Goal: Transaction & Acquisition: Download file/media

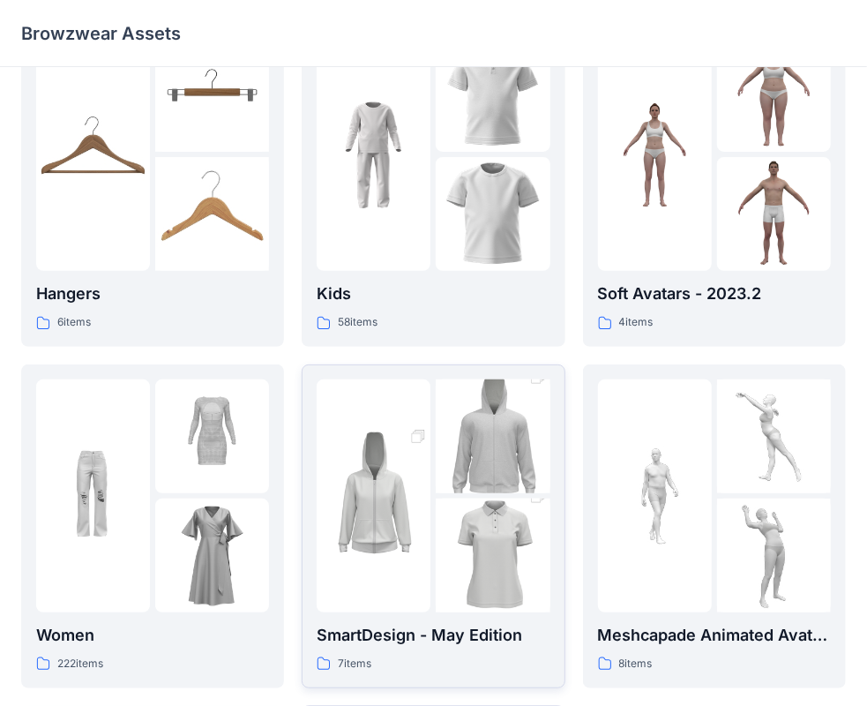
scroll to position [176, 0]
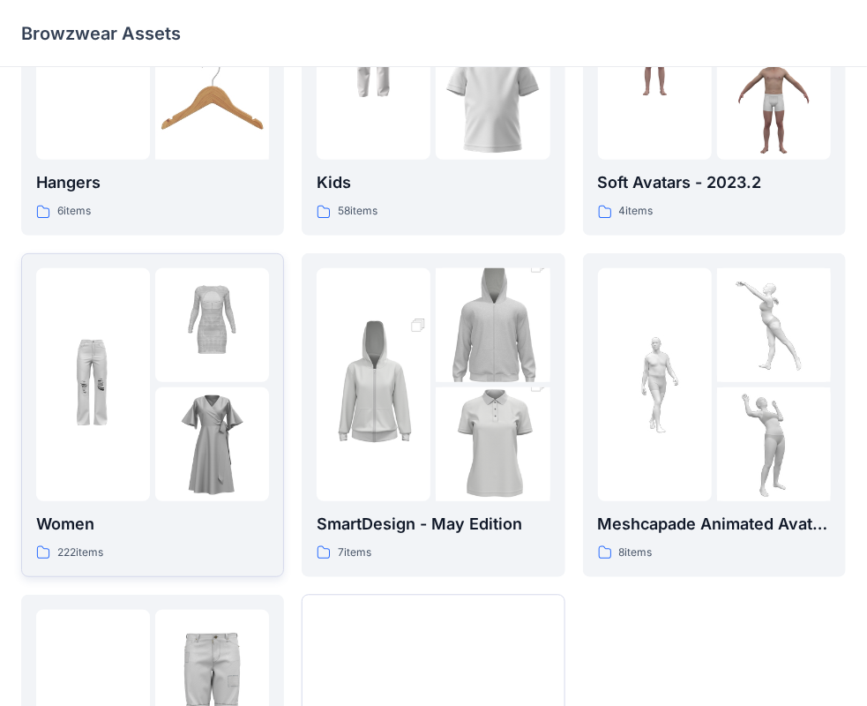
click at [211, 353] on img at bounding box center [212, 325] width 114 height 114
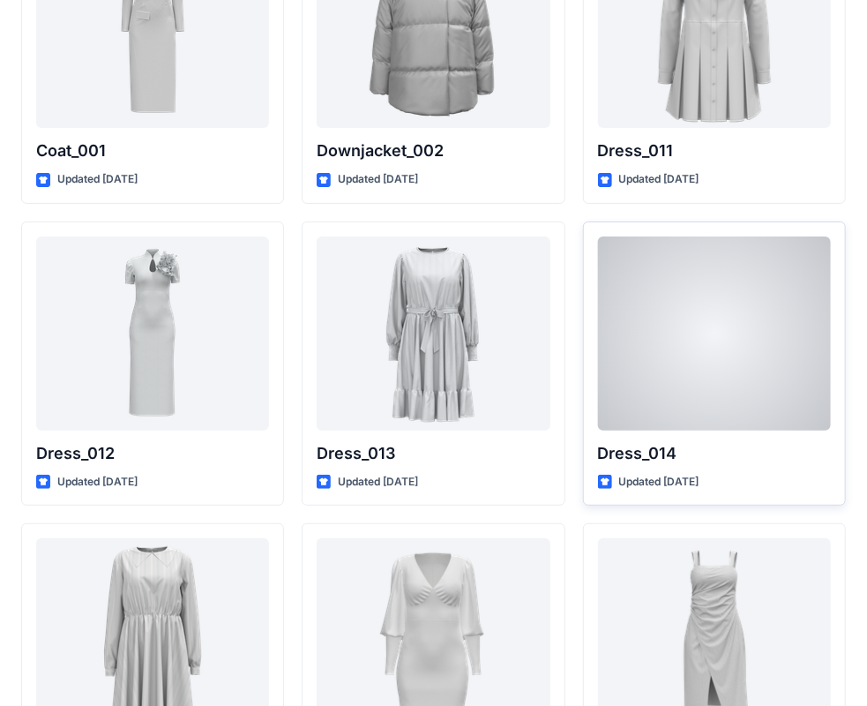
scroll to position [2734, 0]
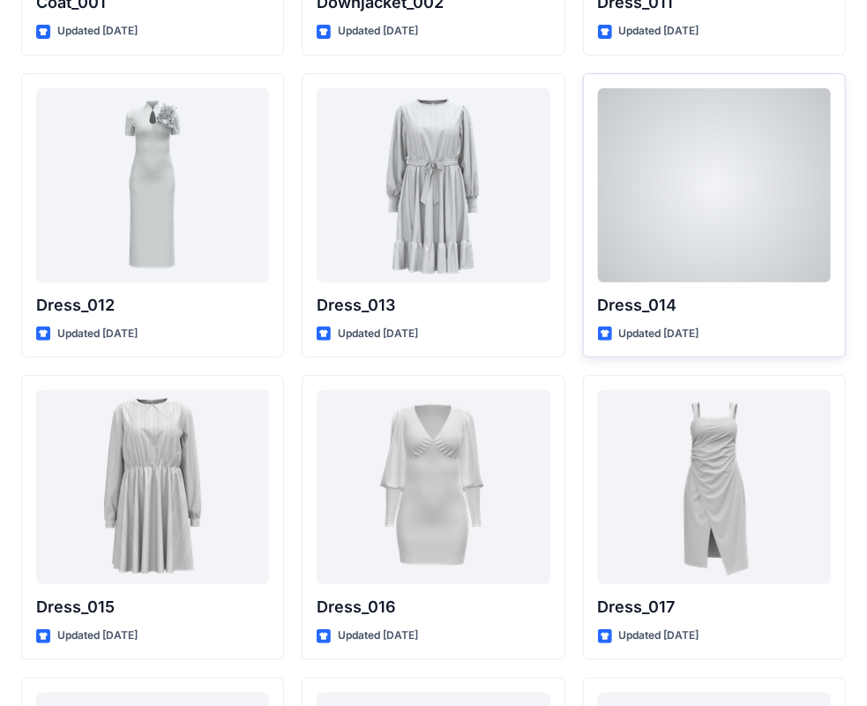
click at [713, 190] on div at bounding box center [714, 185] width 233 height 194
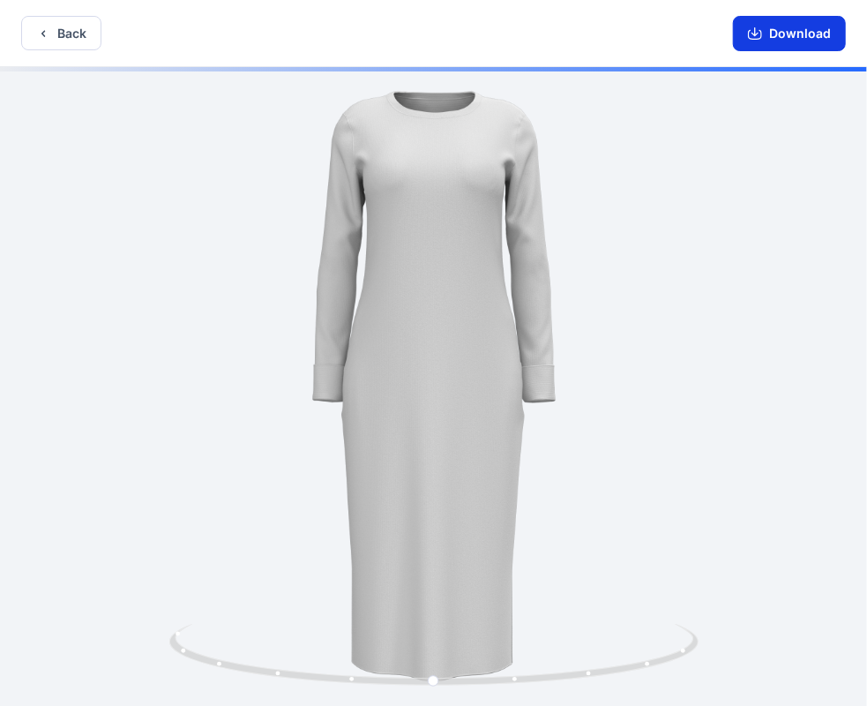
click at [783, 37] on button "Download" at bounding box center [789, 33] width 113 height 35
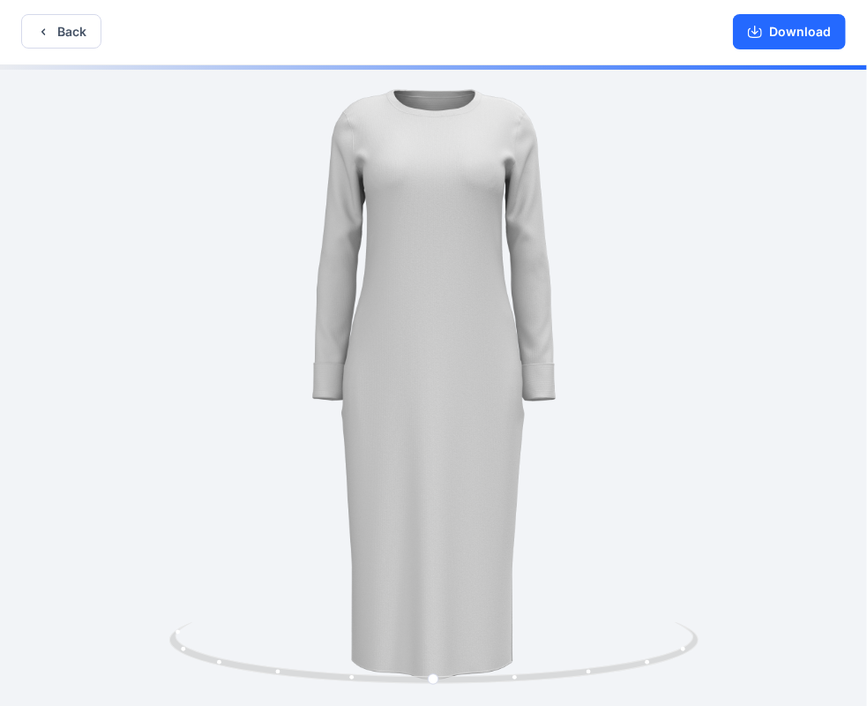
scroll to position [4, 0]
